Goal: Task Accomplishment & Management: Manage account settings

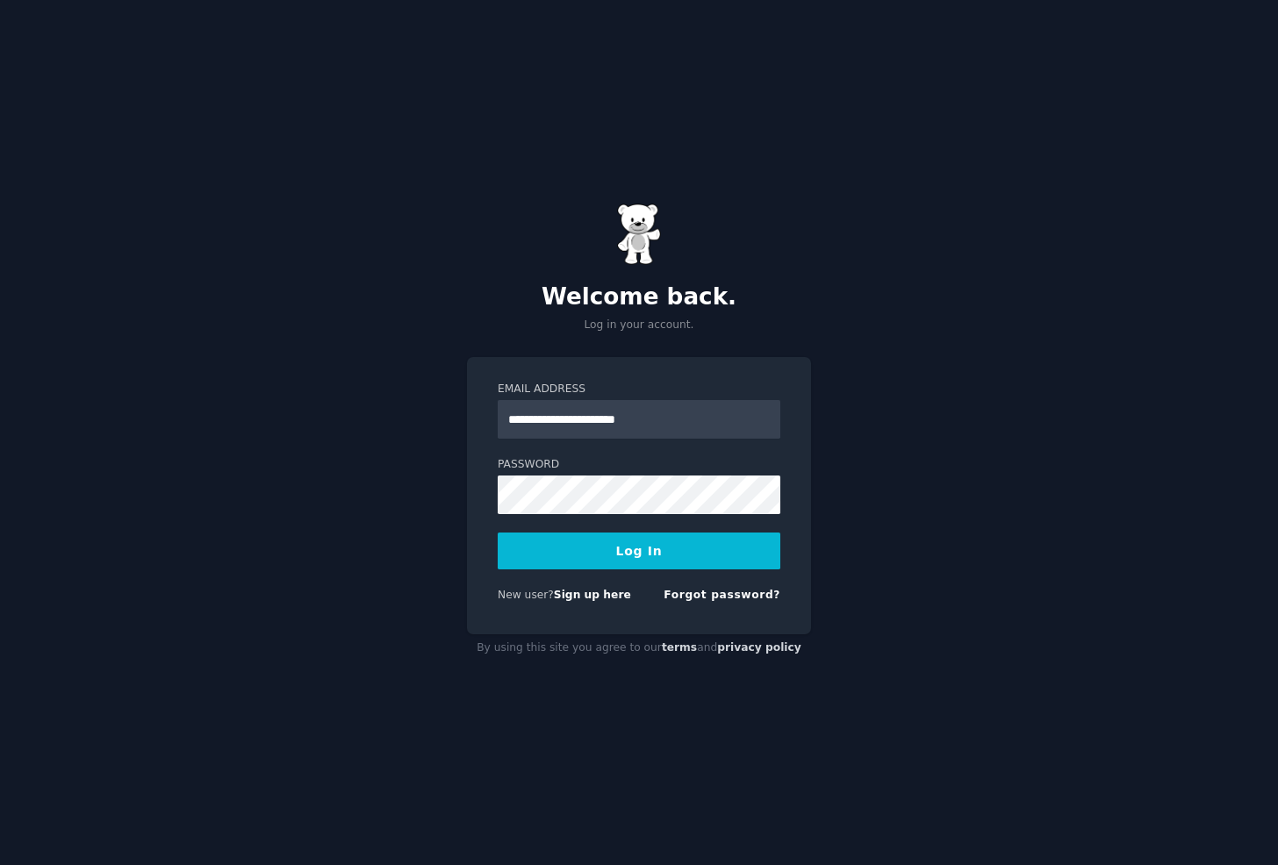
click at [662, 548] on button "Log In" at bounding box center [639, 551] width 283 height 37
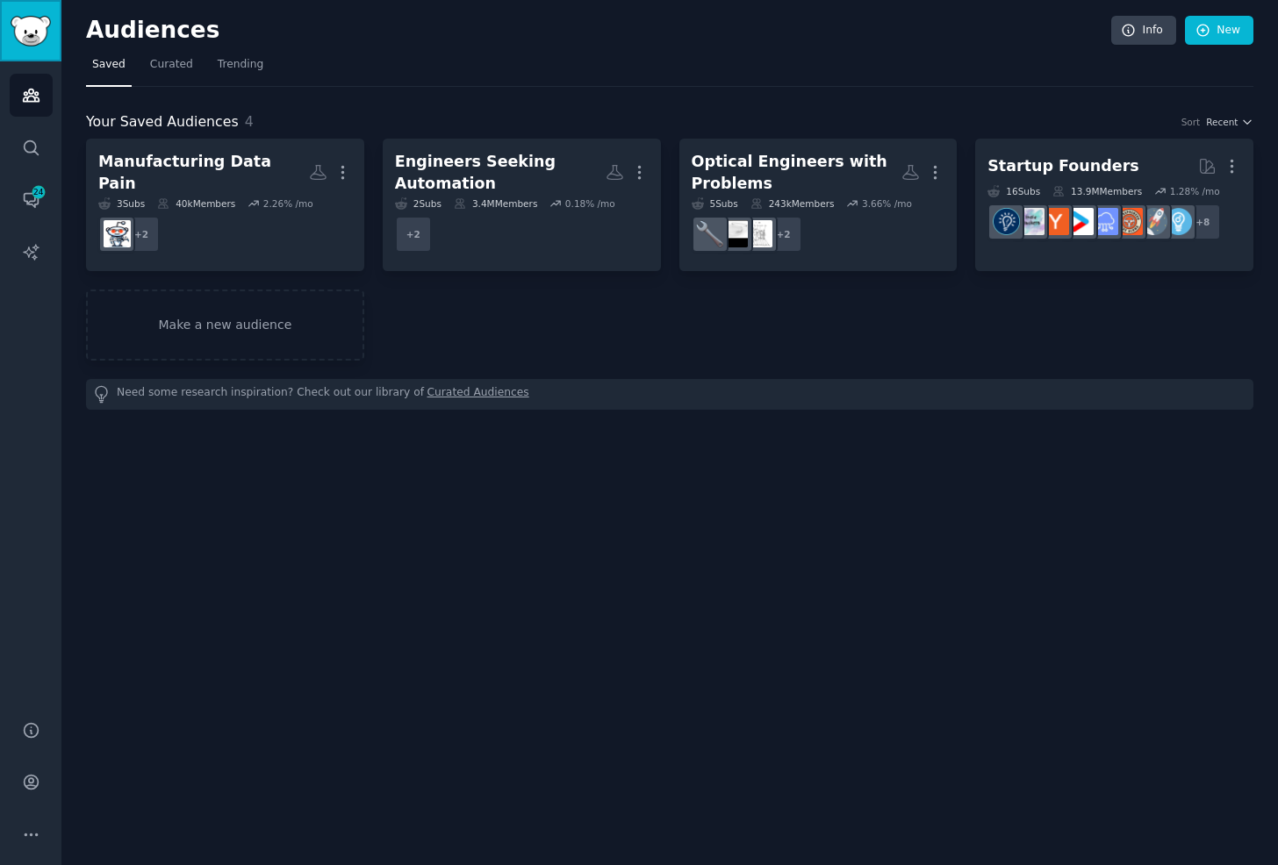
click at [32, 46] on img "Sidebar" at bounding box center [31, 31] width 40 height 31
click at [34, 194] on span "24" at bounding box center [39, 192] width 16 height 12
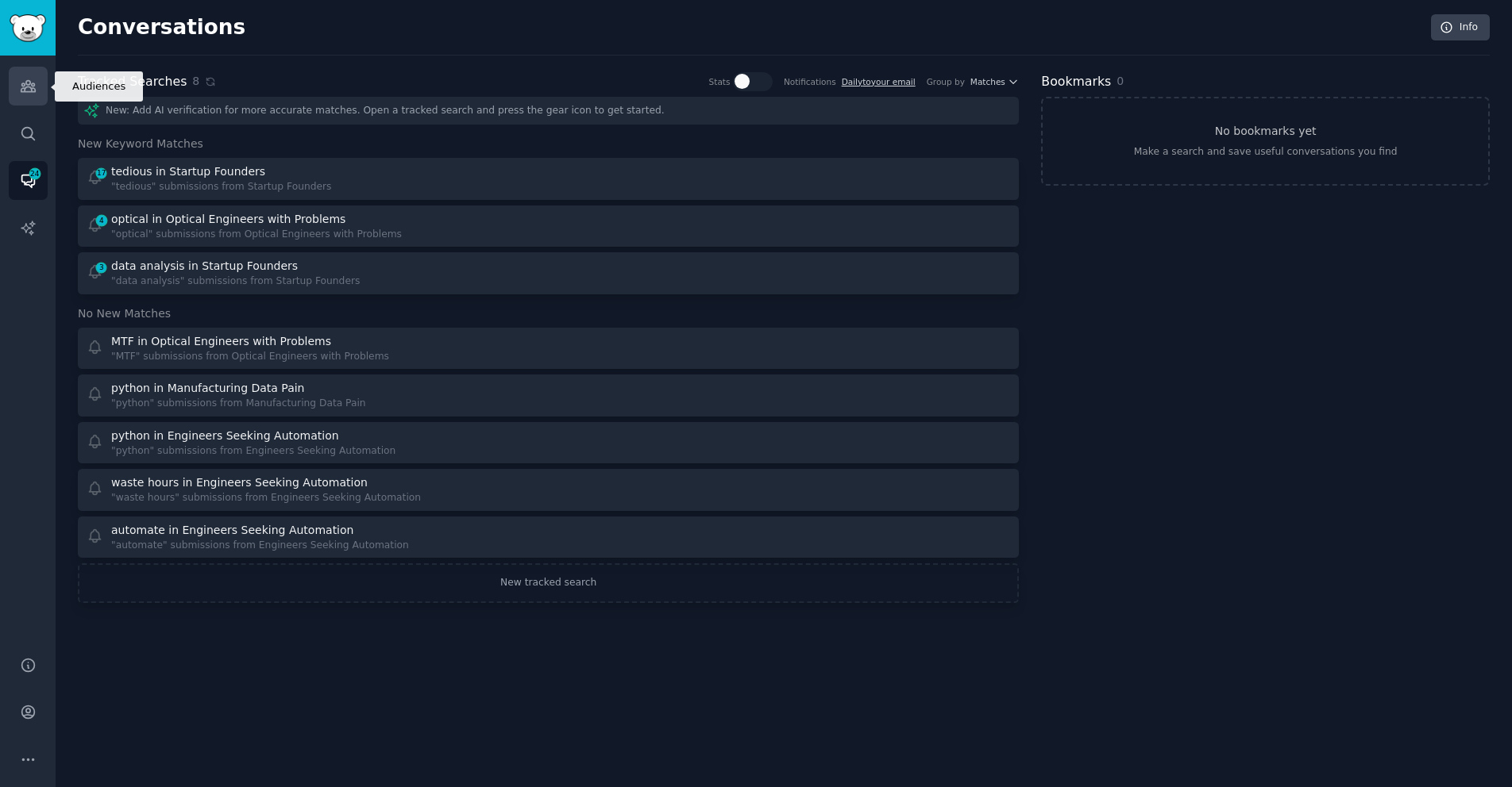
click at [34, 81] on icon "Sidebar" at bounding box center [28, 86] width 16 height 16
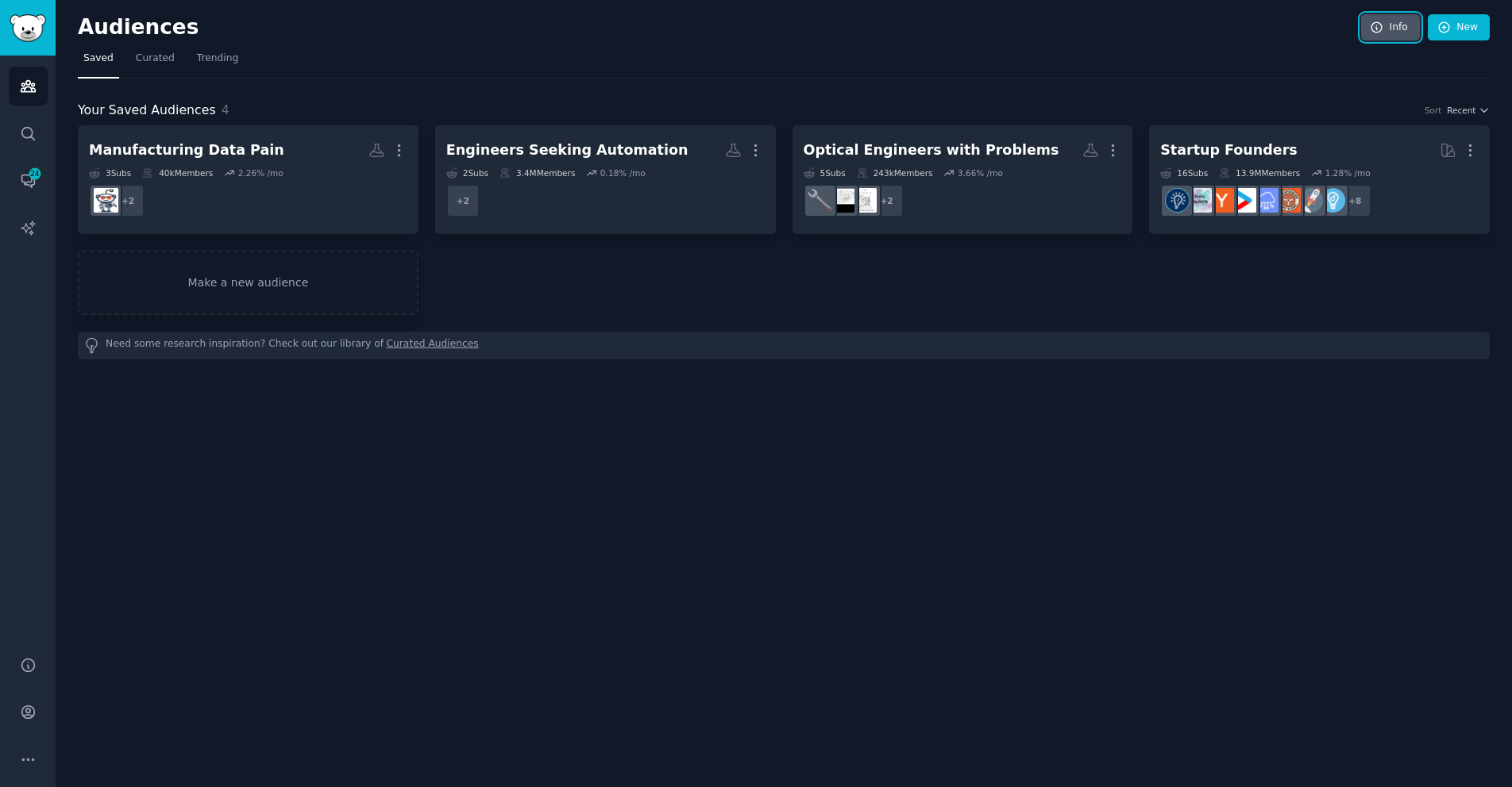
click at [1155, 28] on link "Info" at bounding box center [1390, 28] width 59 height 27
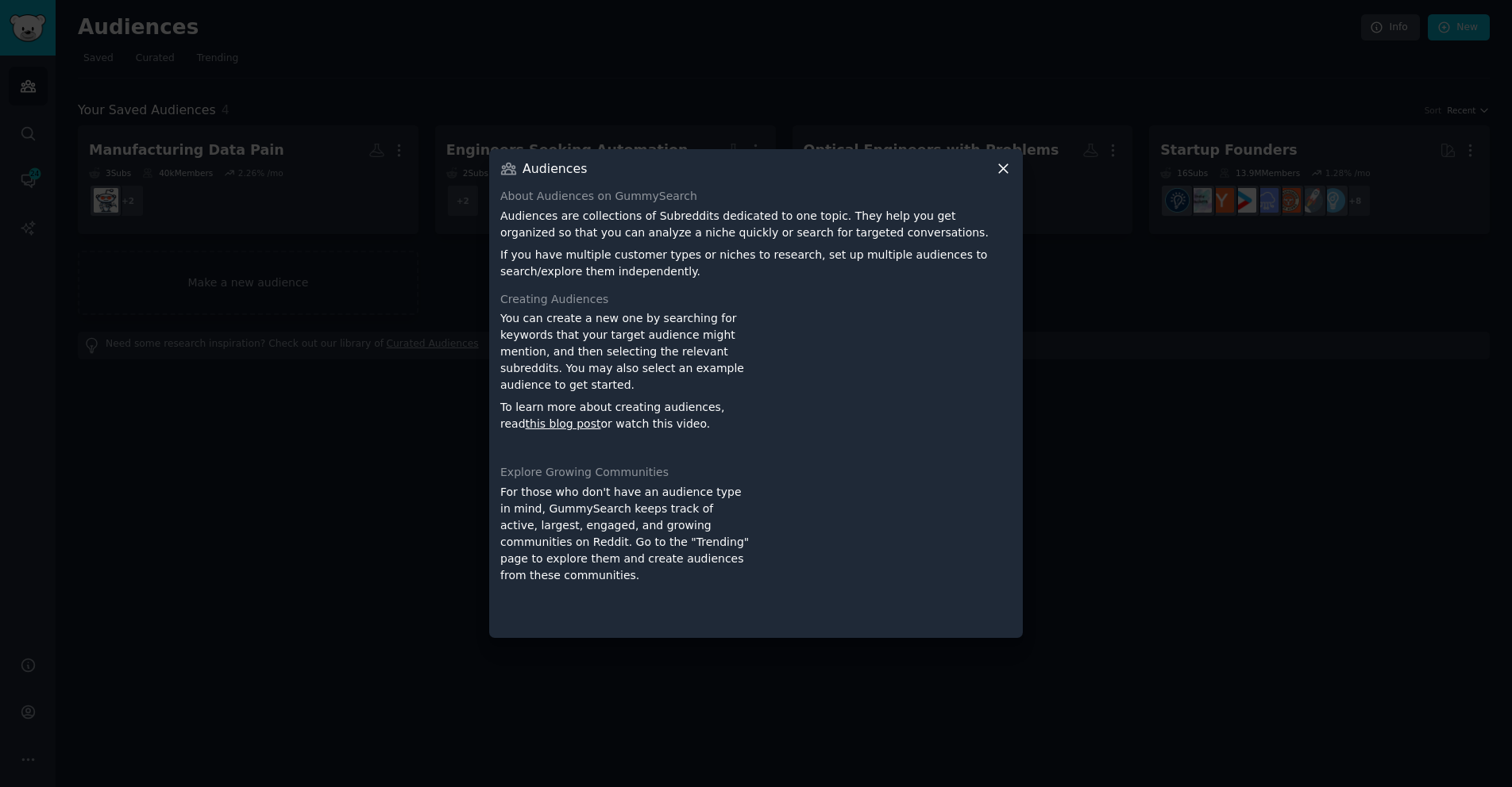
click at [1001, 161] on icon at bounding box center [1003, 168] width 16 height 16
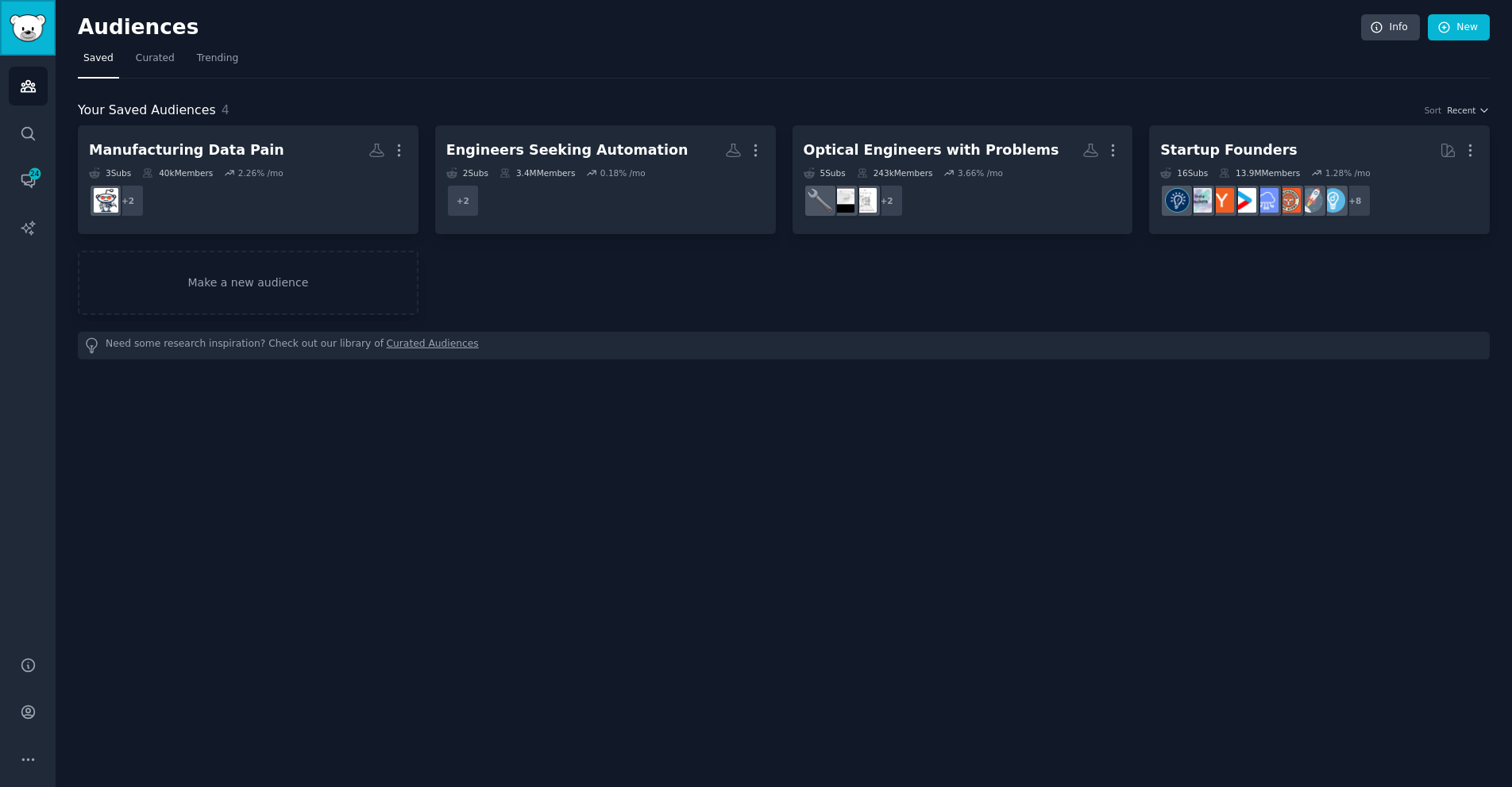
click at [24, 33] on img "Sidebar" at bounding box center [28, 28] width 36 height 28
click at [29, 709] on icon "Sidebar" at bounding box center [28, 713] width 13 height 13
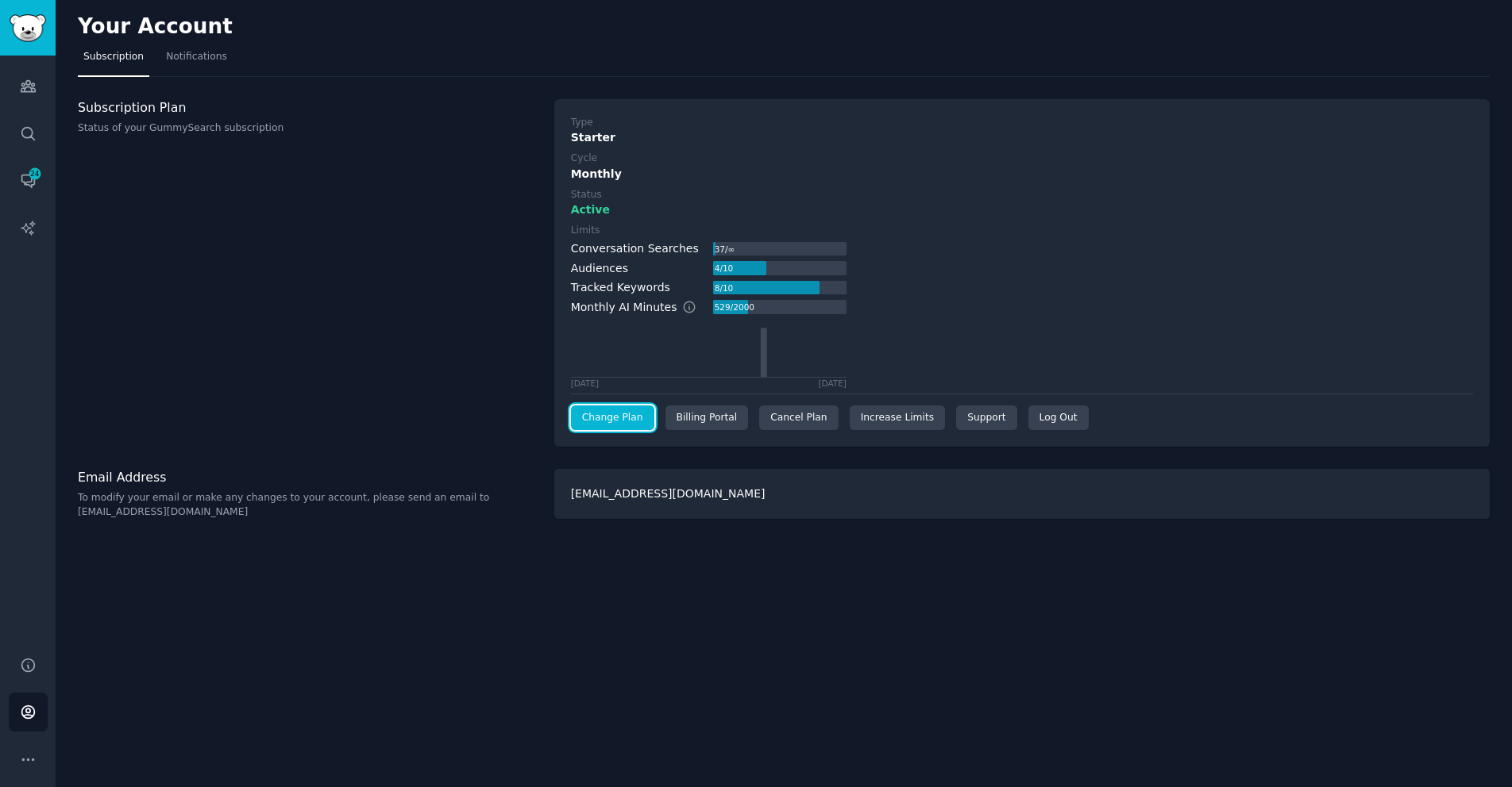
click at [628, 423] on link "Change Plan" at bounding box center [613, 418] width 83 height 25
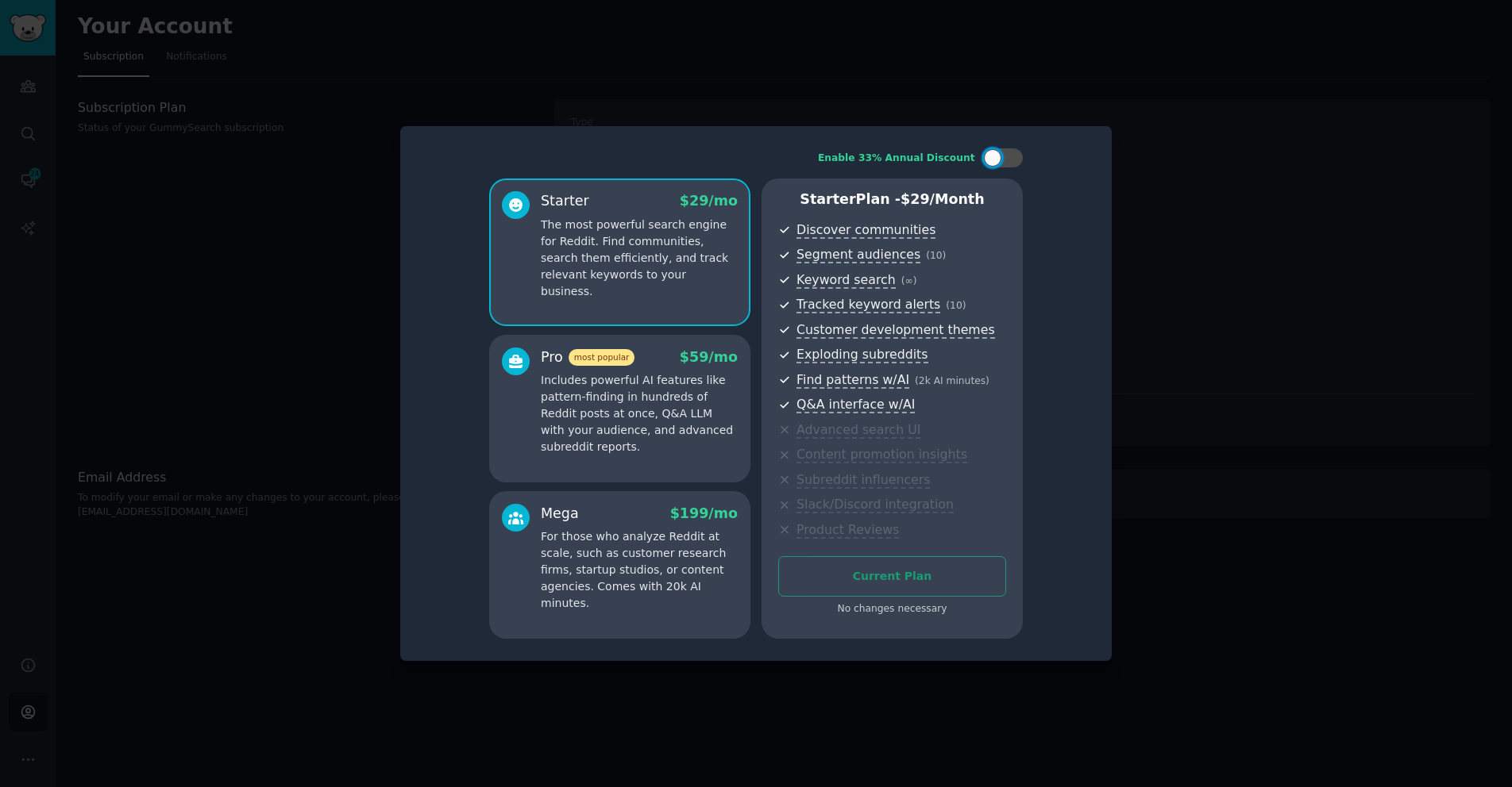
click at [1155, 150] on div at bounding box center [756, 394] width 1512 height 787
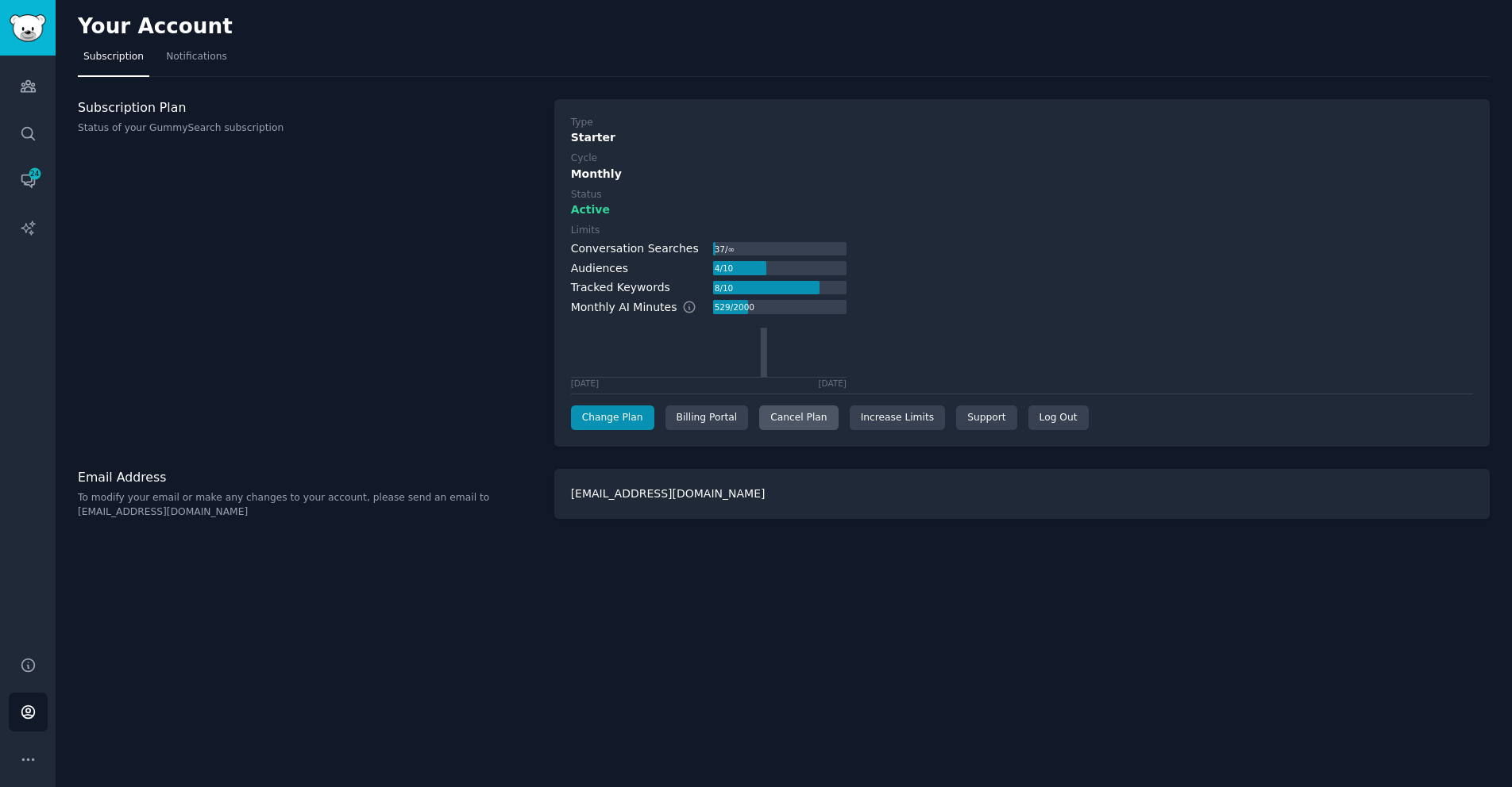
click at [777, 418] on div "Cancel Plan" at bounding box center [798, 418] width 79 height 25
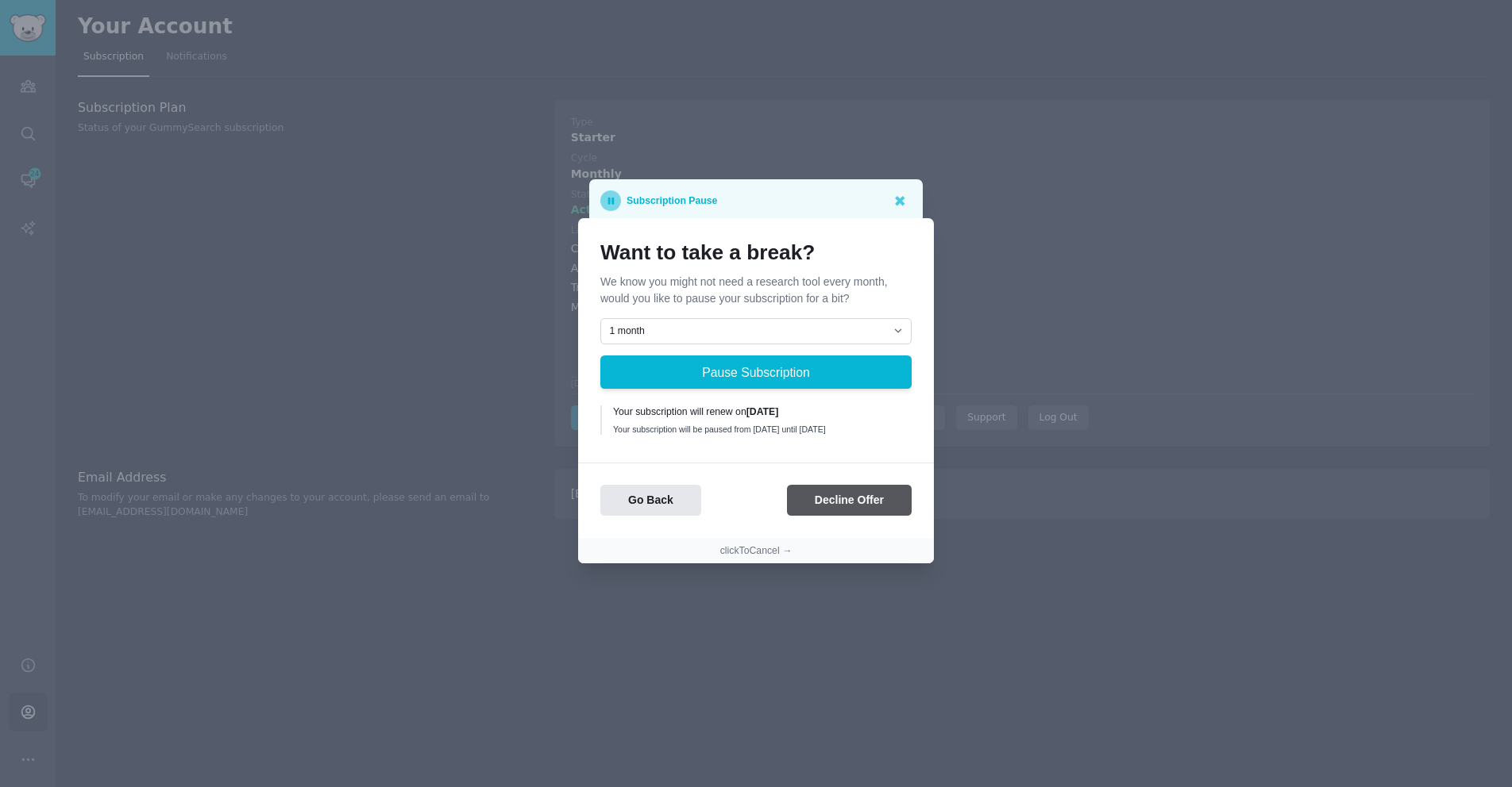
click at [832, 506] on button "Decline Offer" at bounding box center [850, 500] width 125 height 31
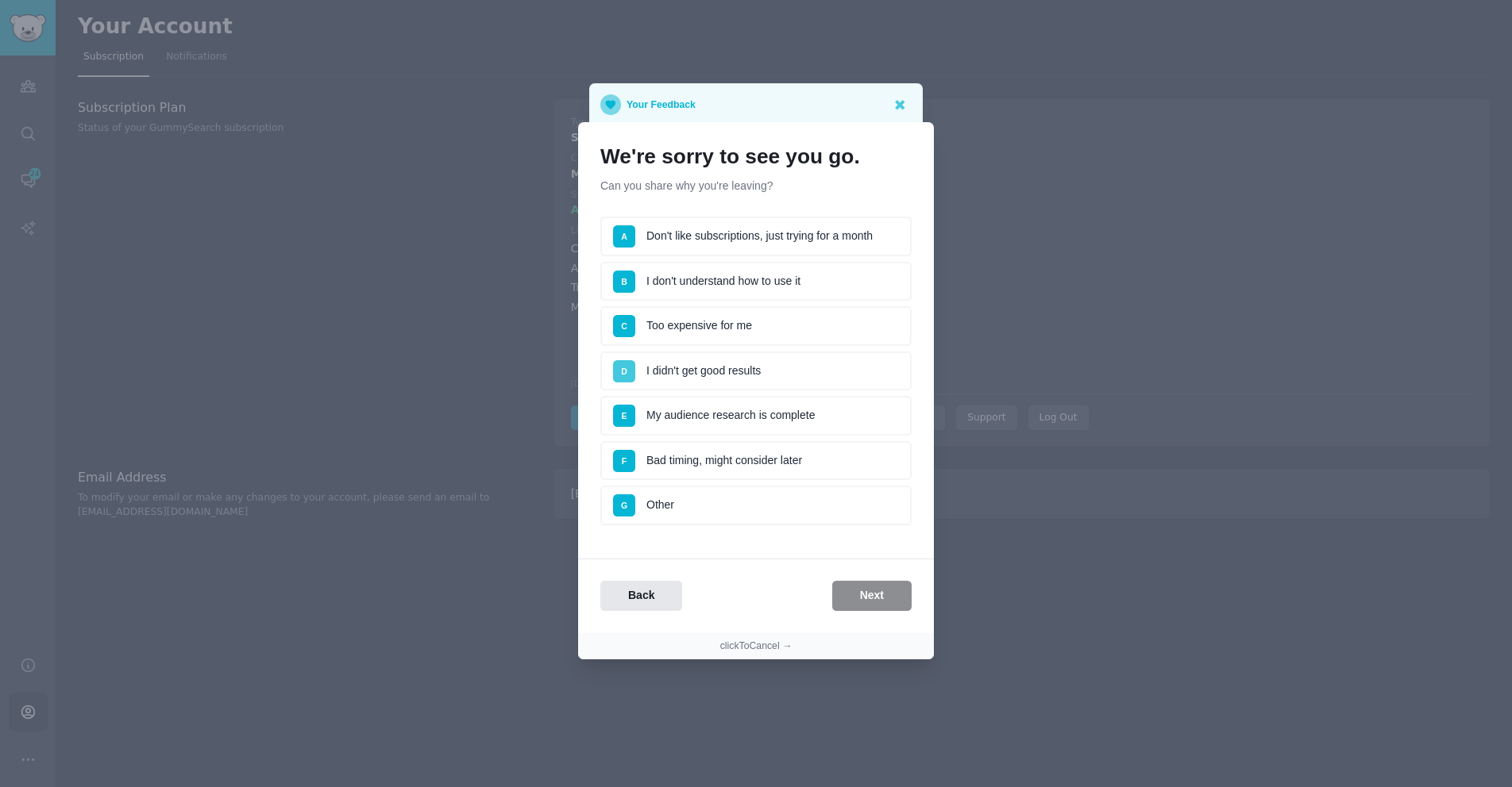
click at [621, 374] on span "D" at bounding box center [623, 371] width 6 height 10
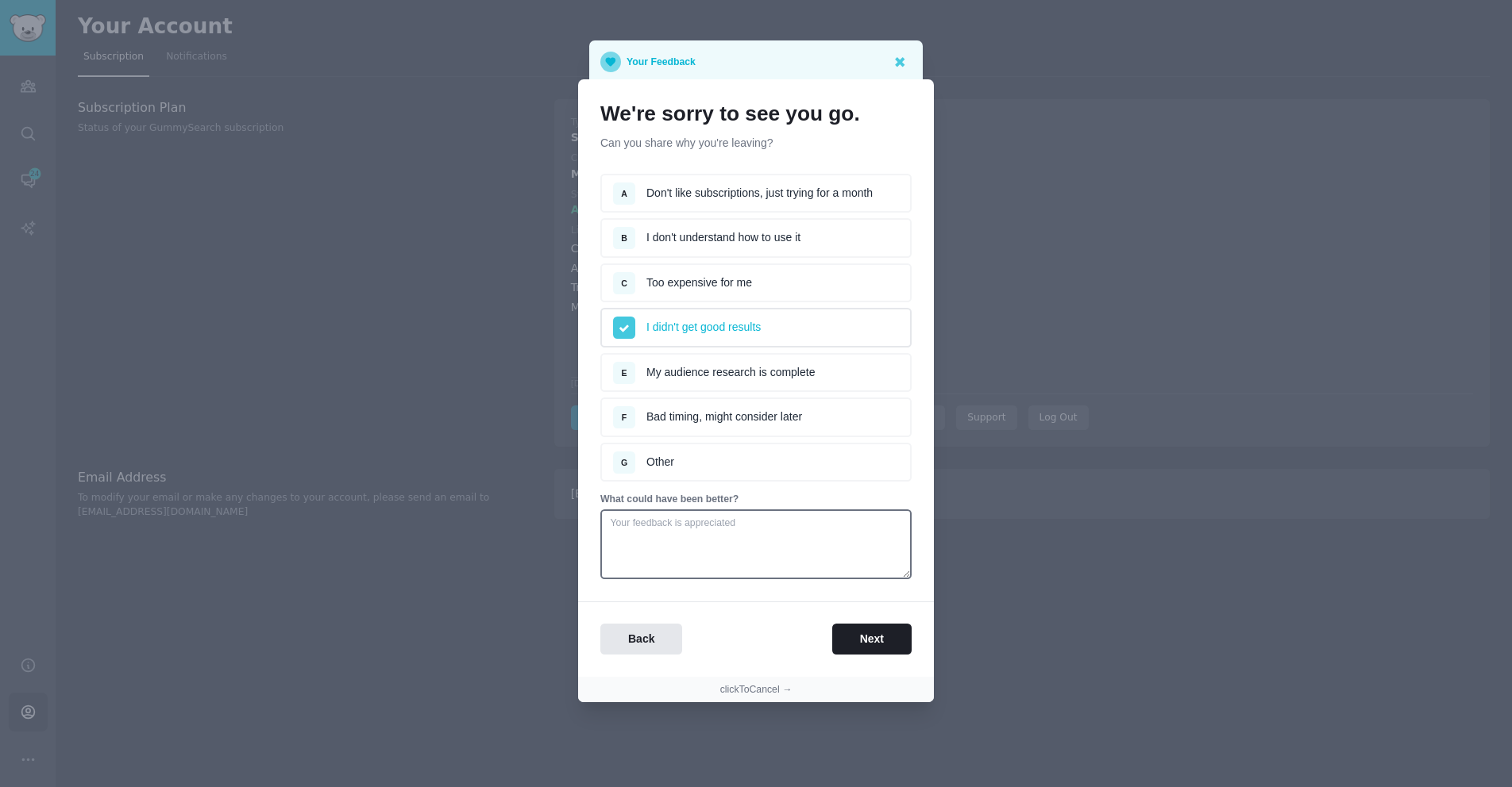
click at [769, 380] on li "E My audience research is complete" at bounding box center [756, 373] width 311 height 40
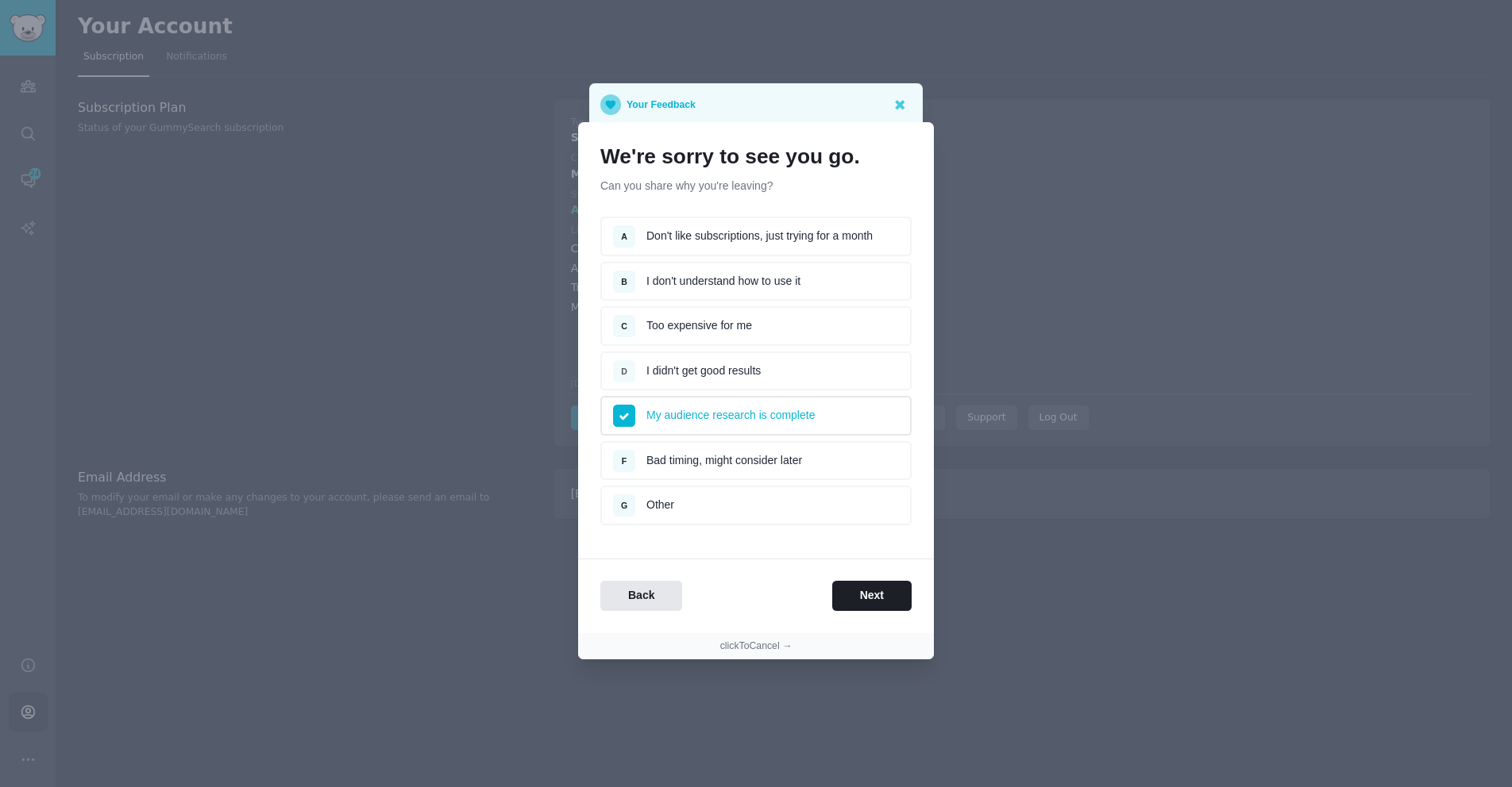
click at [718, 373] on li "D I didn't get good results" at bounding box center [756, 372] width 311 height 40
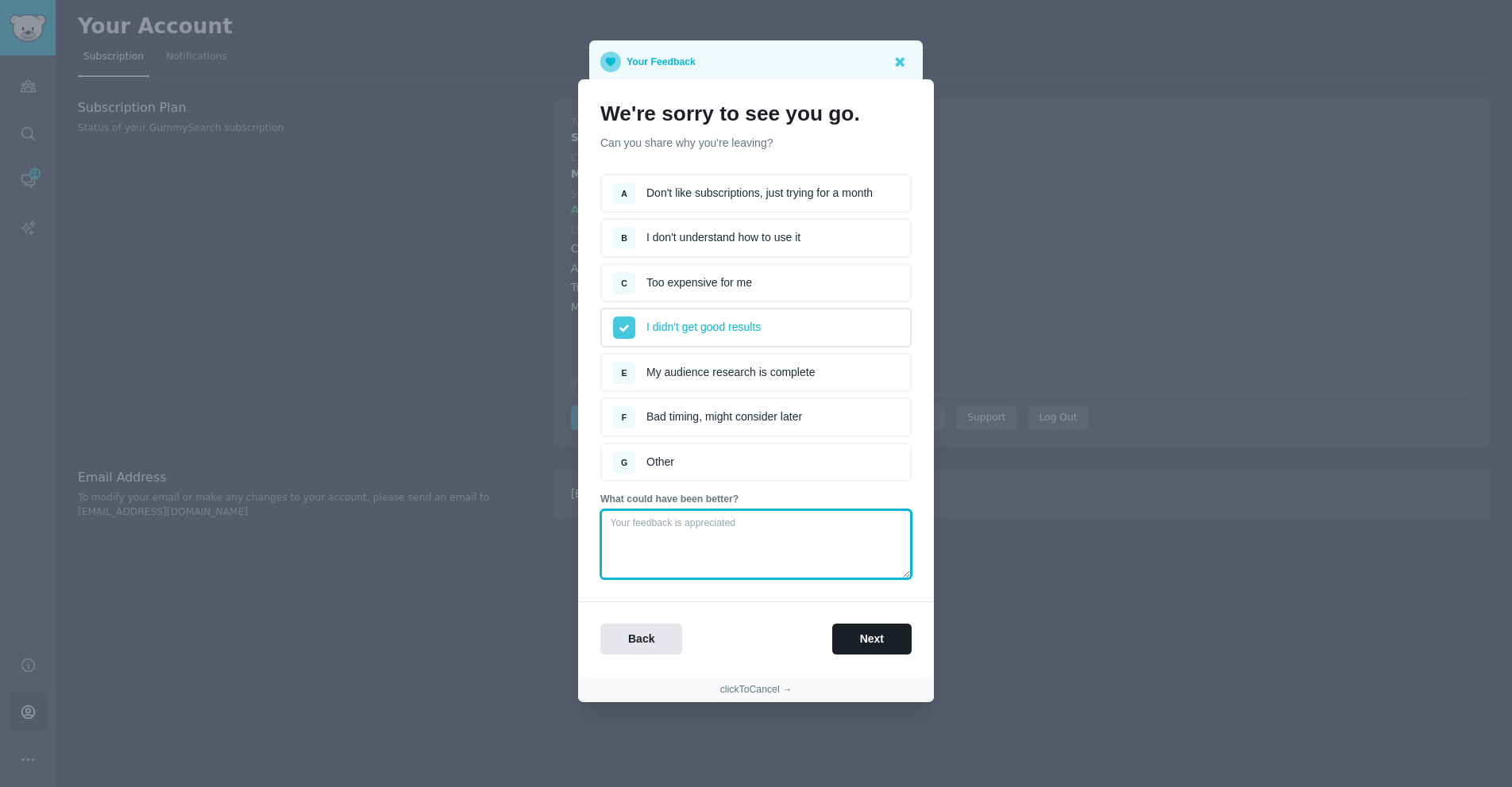
click at [773, 536] on textarea at bounding box center [756, 544] width 311 height 70
type textarea "I"
type textarea "It's not you. It's me"
click at [841, 629] on button "Next" at bounding box center [872, 640] width 80 height 31
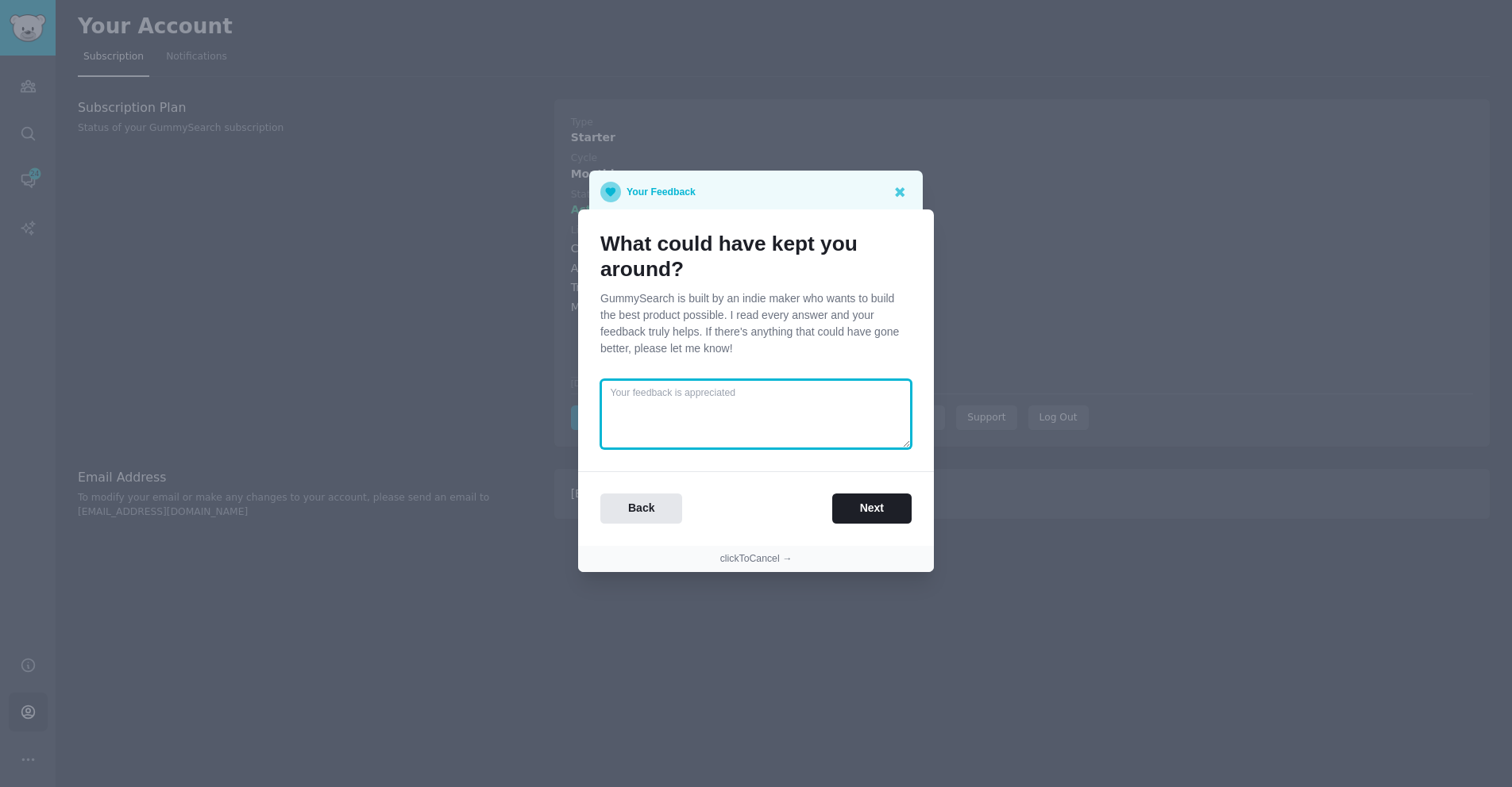
click at [754, 429] on textarea at bounding box center [756, 413] width 311 height 70
type textarea "If I was better at this and not looking at very niche things"
click at [886, 506] on button "Next" at bounding box center [872, 509] width 80 height 31
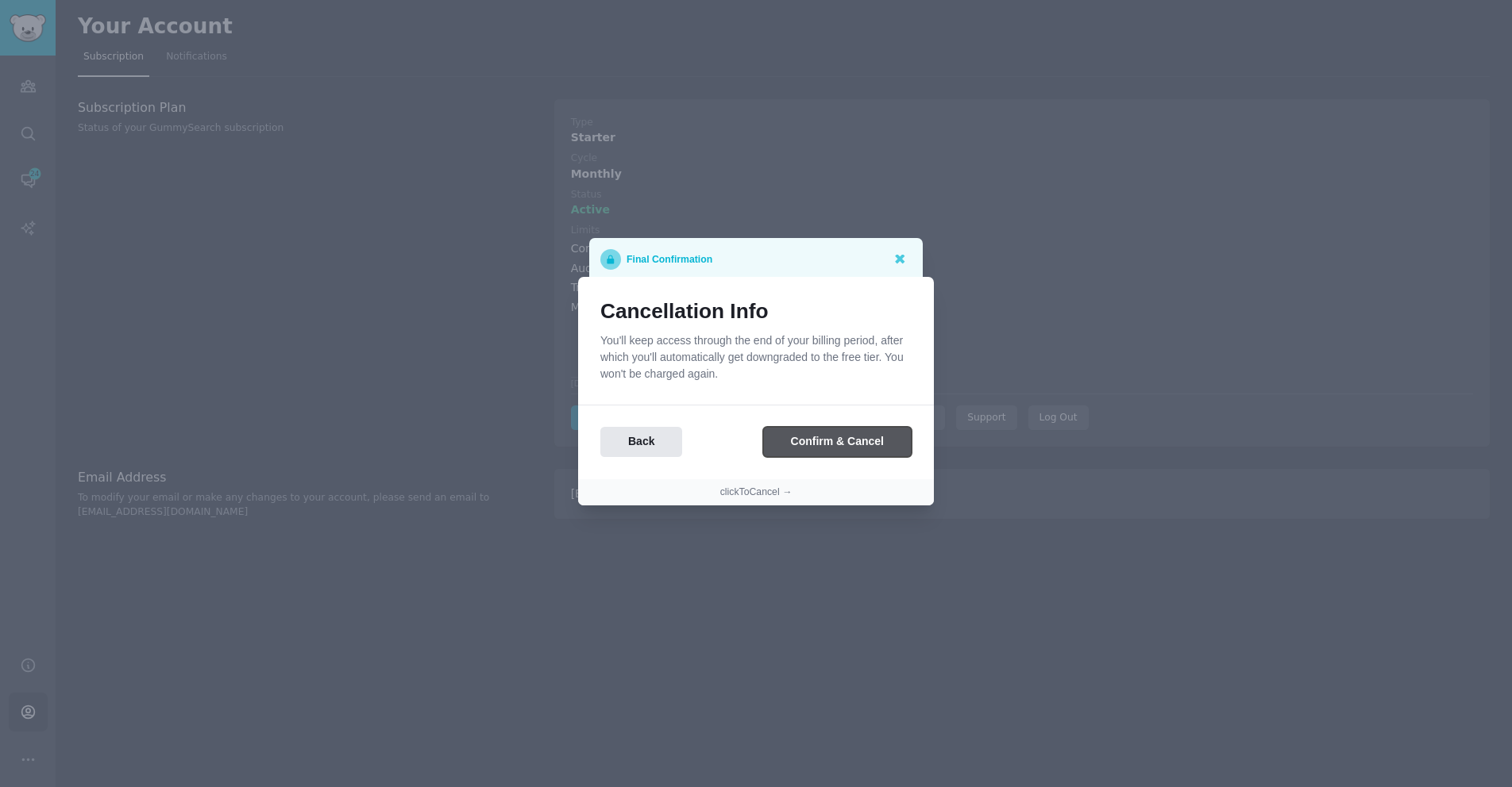
click at [831, 443] on button "Confirm & Cancel" at bounding box center [837, 442] width 148 height 31
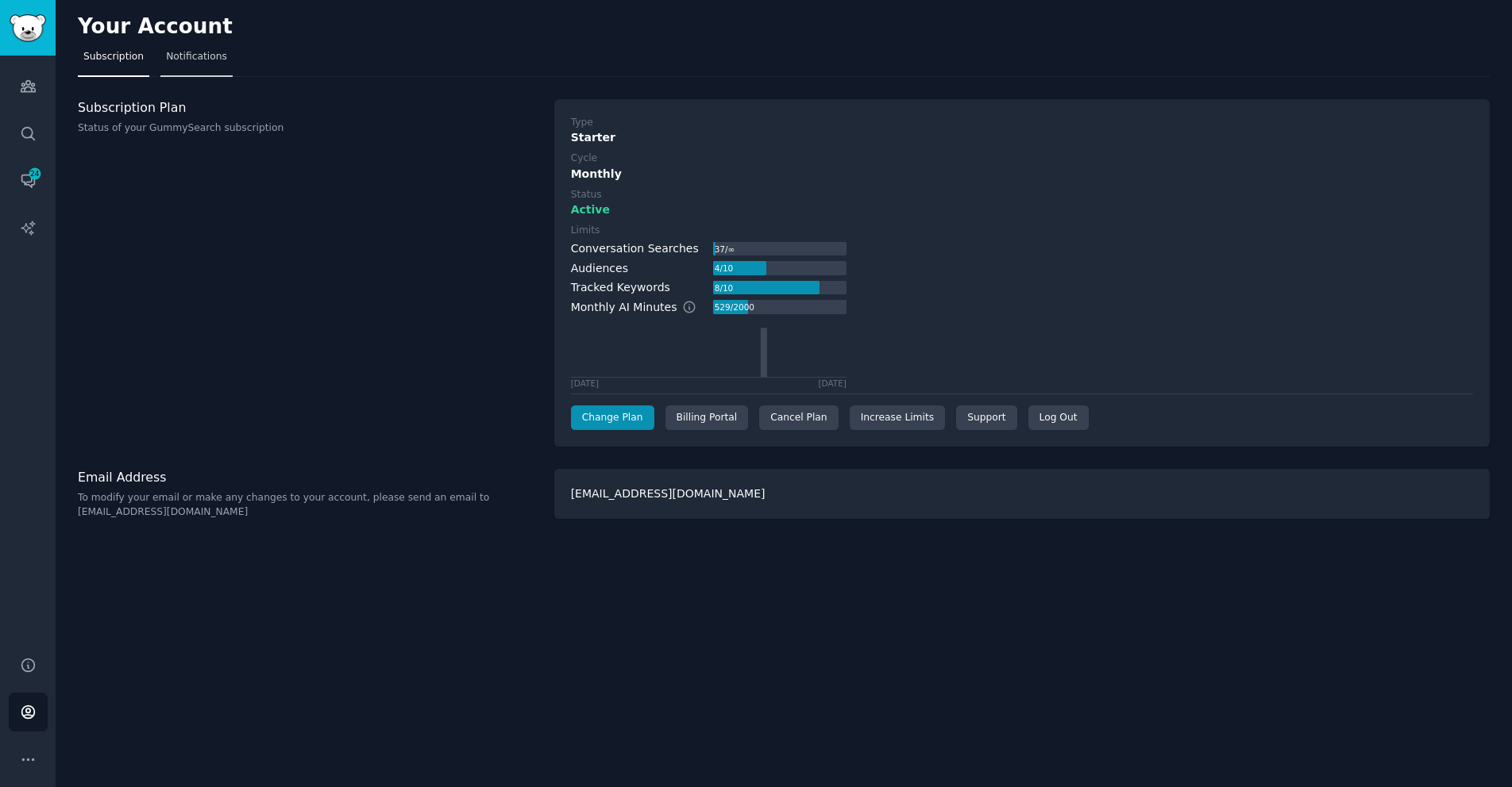
click at [179, 62] on span "Notifications" at bounding box center [196, 57] width 62 height 14
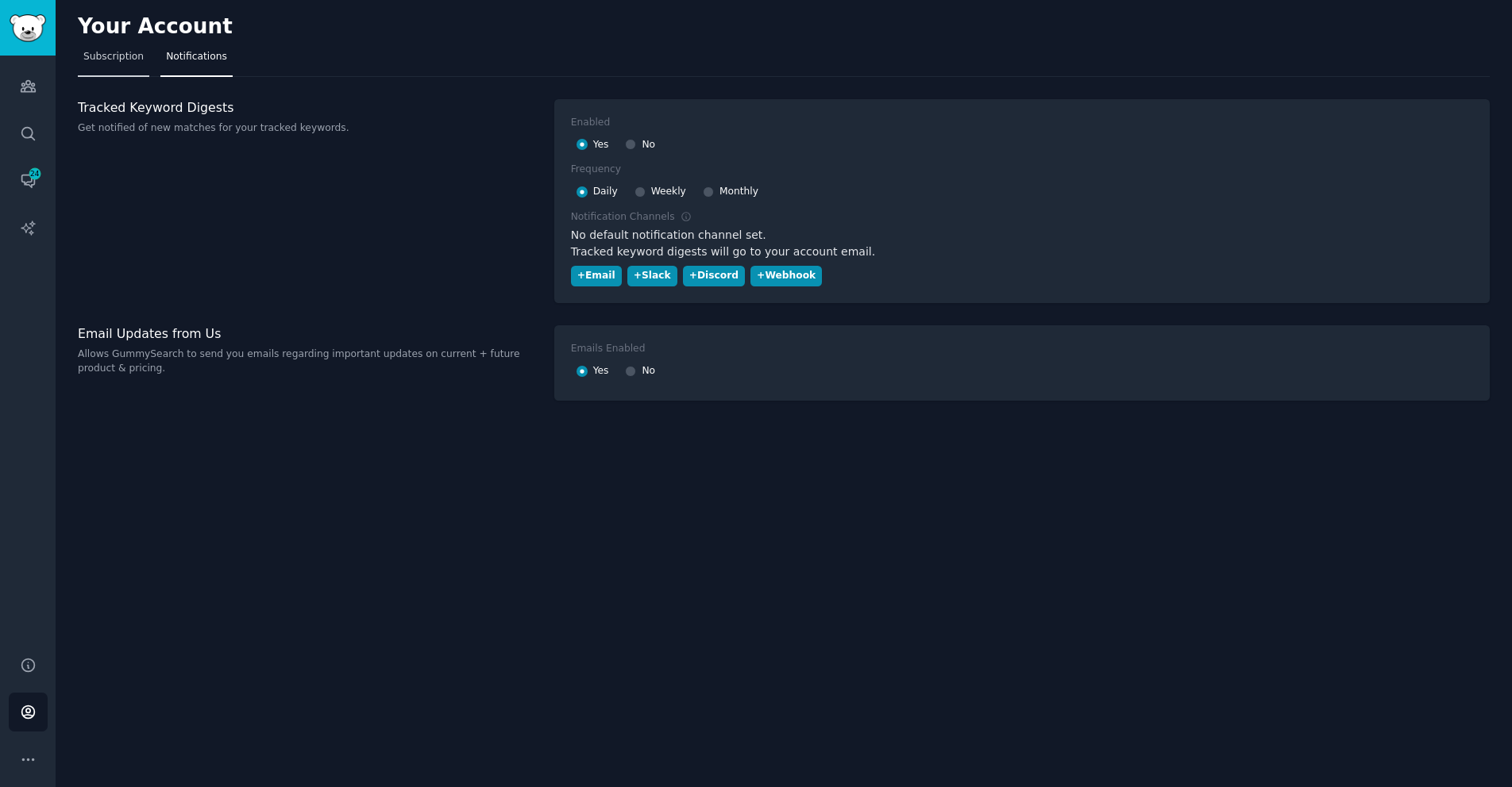
click at [128, 64] on link "Subscription" at bounding box center [113, 61] width 71 height 33
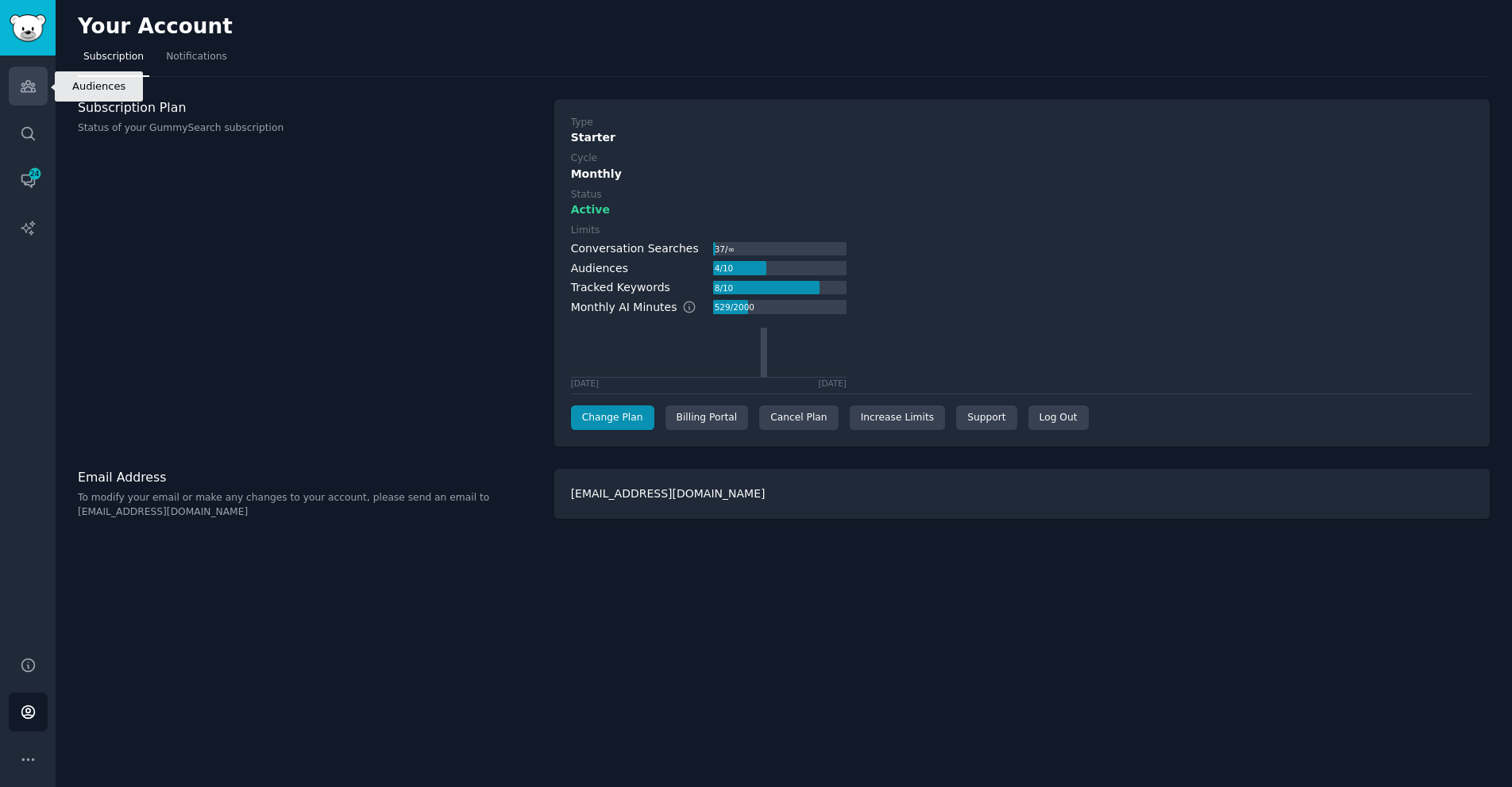
click at [16, 91] on link "Audiences" at bounding box center [28, 86] width 39 height 39
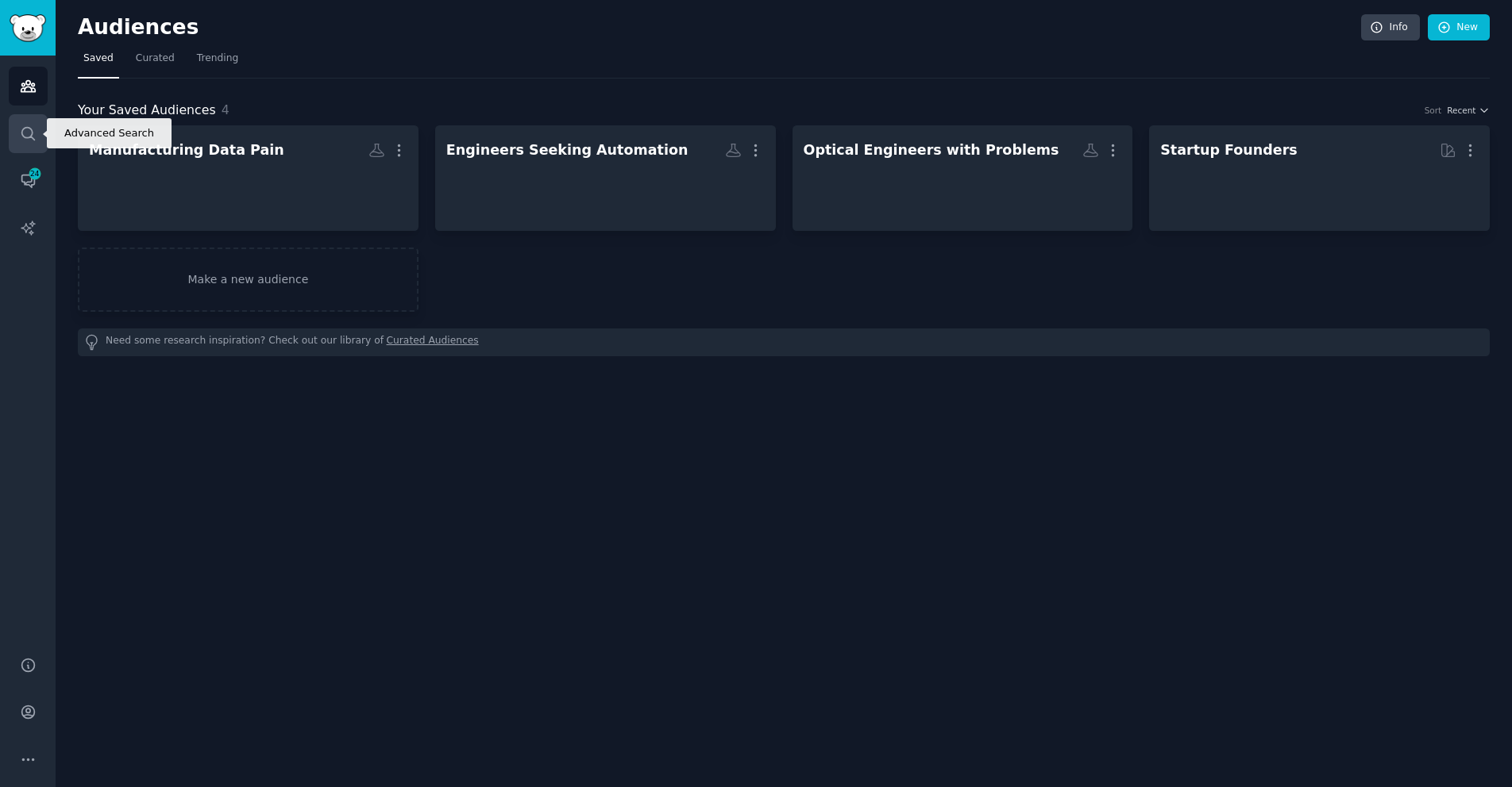
click at [29, 132] on icon "Sidebar" at bounding box center [28, 134] width 16 height 16
